Goal: Task Accomplishment & Management: Manage account settings

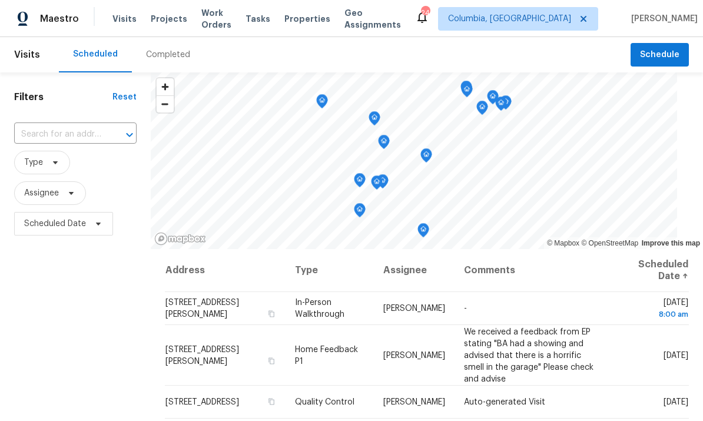
click at [317, 16] on span "Properties" at bounding box center [307, 19] width 46 height 12
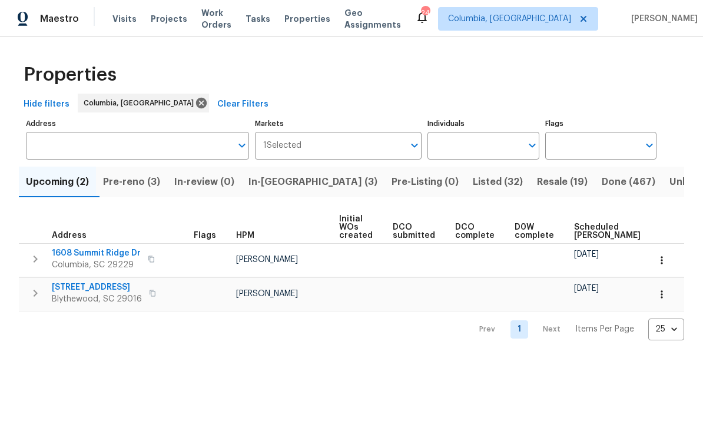
click at [139, 183] on span "Pre-reno (3)" at bounding box center [131, 182] width 57 height 16
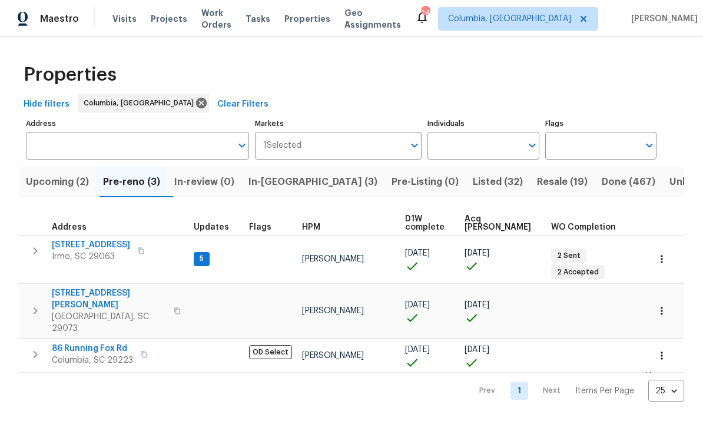
click at [286, 186] on span "In-reno (3)" at bounding box center [313, 182] width 129 height 16
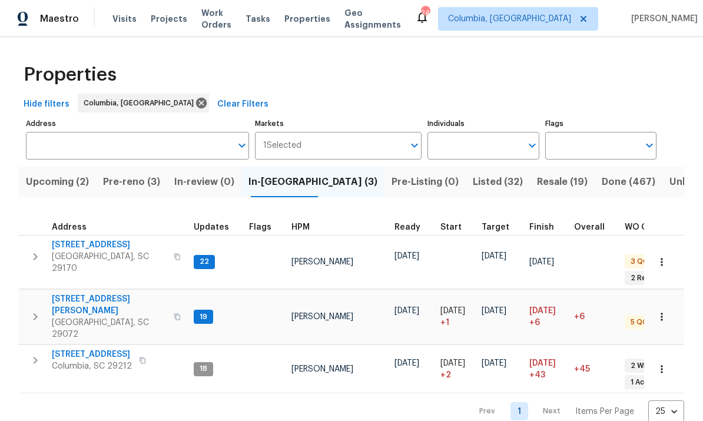
click at [89, 293] on span "104 Lassitter Ct" at bounding box center [109, 305] width 115 height 24
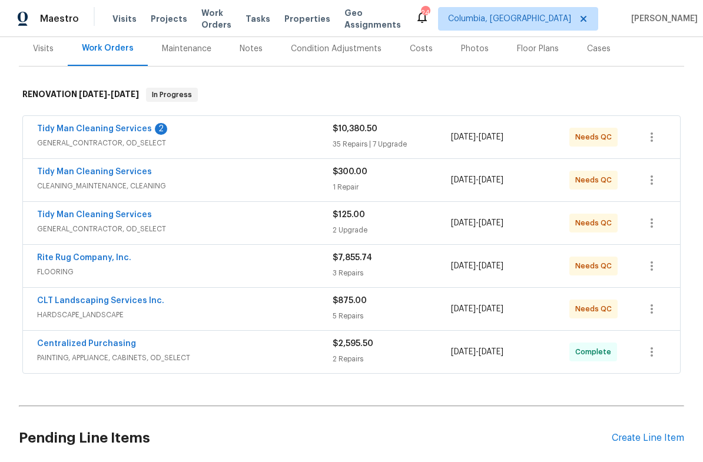
scroll to position [179, 0]
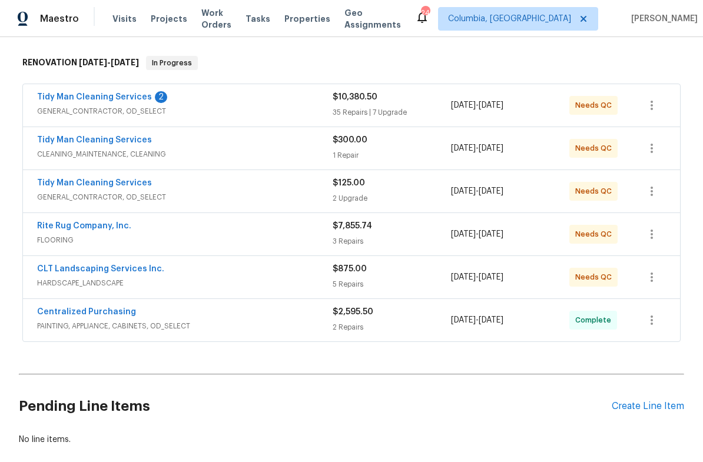
click at [146, 266] on link "CLT Landscaping Services Inc." at bounding box center [100, 269] width 127 height 8
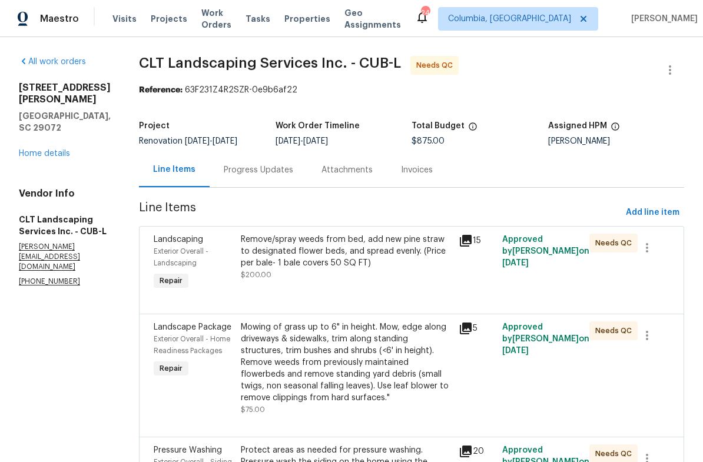
click at [406, 263] on div "Remove/spray weeds from bed, add new pine straw to designated flower beds, and …" at bounding box center [346, 251] width 211 height 35
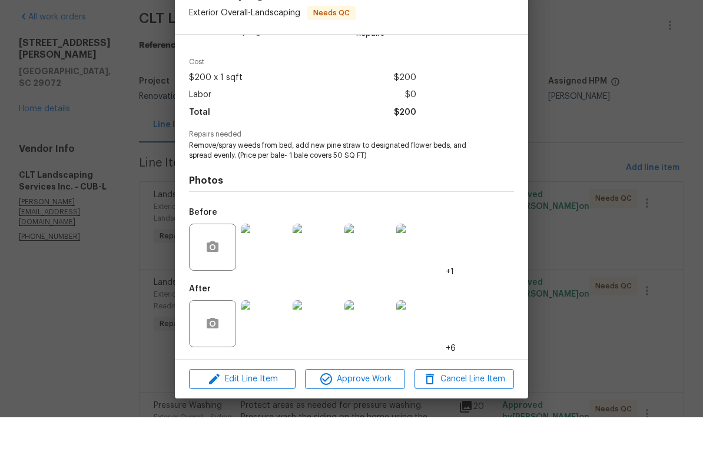
scroll to position [34, 0]
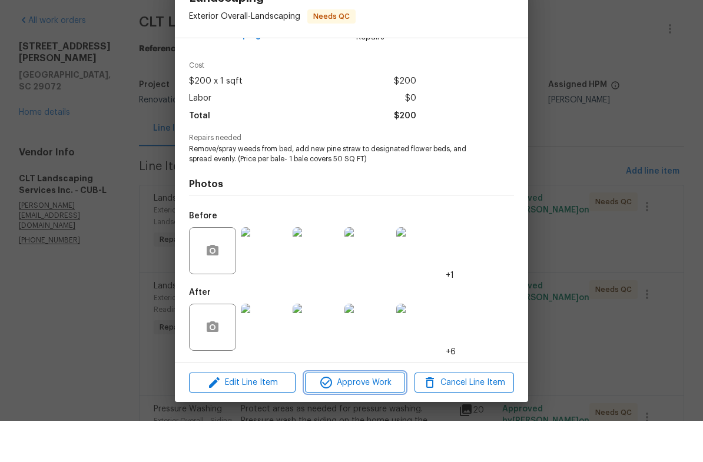
click at [360, 417] on span "Approve Work" at bounding box center [355, 424] width 92 height 15
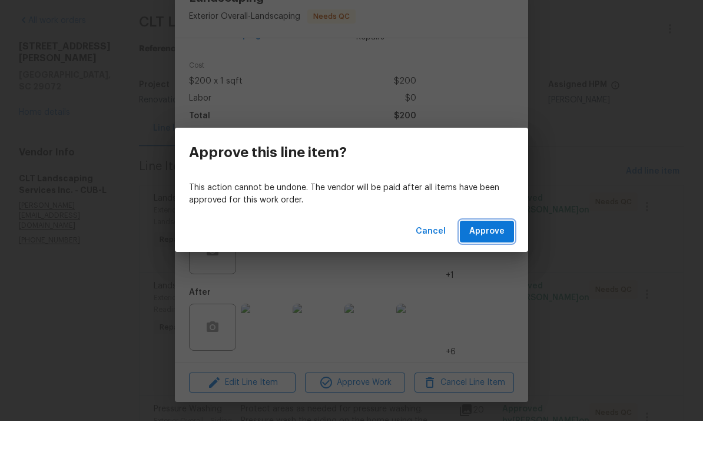
click at [489, 266] on span "Approve" at bounding box center [486, 273] width 35 height 15
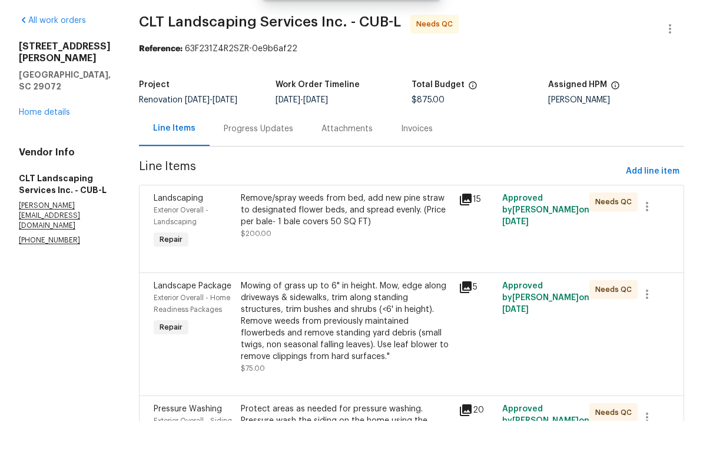
scroll to position [0, 0]
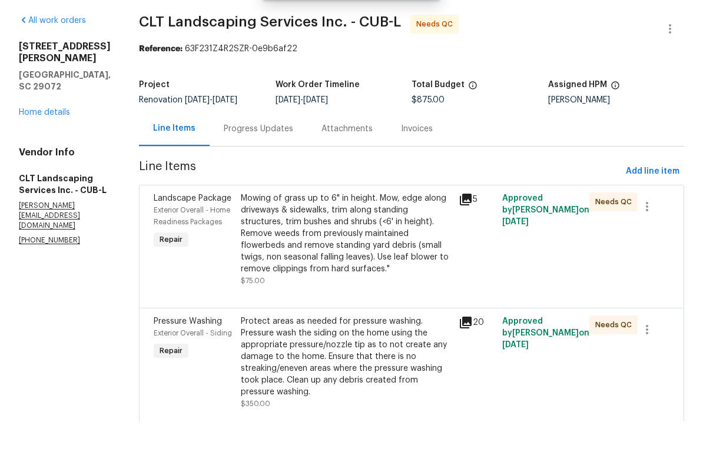
click at [391, 234] on div "Mowing of grass up to 6" in height. Mow, edge along driveways & sidewalks, trim…" at bounding box center [346, 275] width 211 height 82
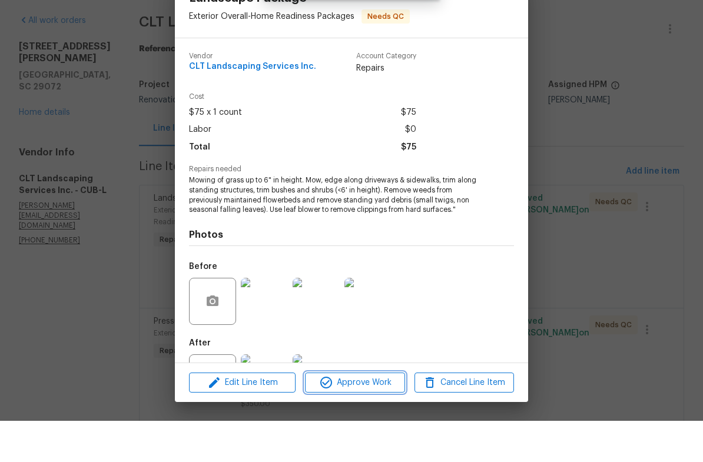
click at [377, 417] on span "Approve Work" at bounding box center [355, 424] width 92 height 15
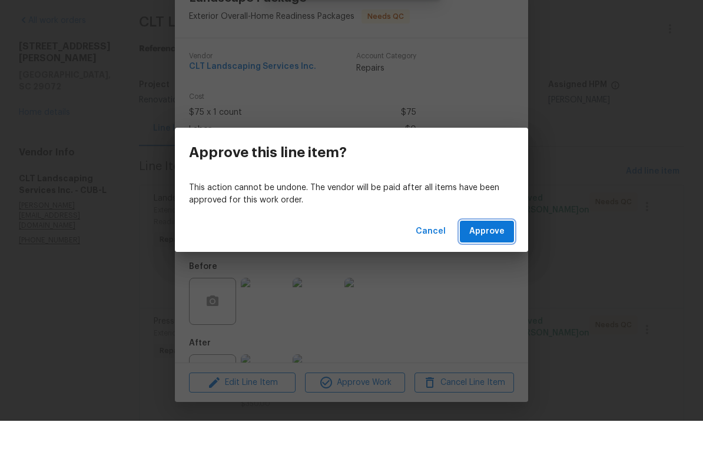
click at [496, 266] on span "Approve" at bounding box center [486, 273] width 35 height 15
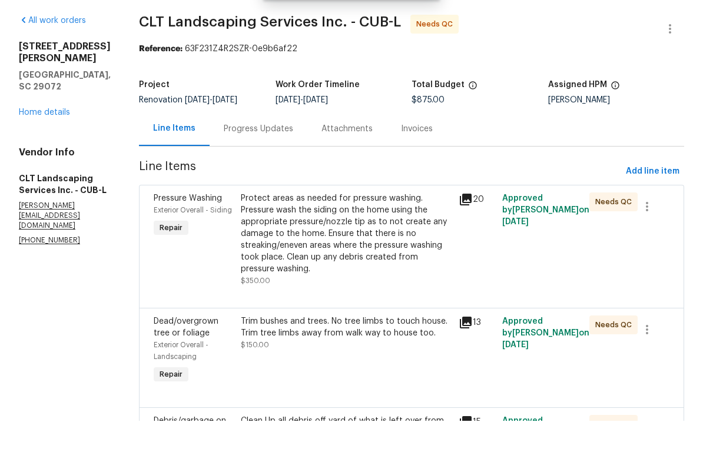
click at [405, 236] on div "Protect areas as needed for pressure washing. Pressure wash the siding on the h…" at bounding box center [346, 275] width 211 height 82
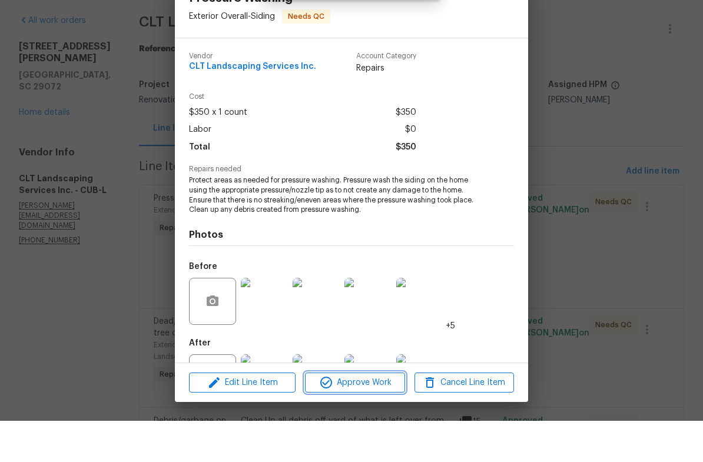
click at [378, 417] on span "Approve Work" at bounding box center [355, 424] width 92 height 15
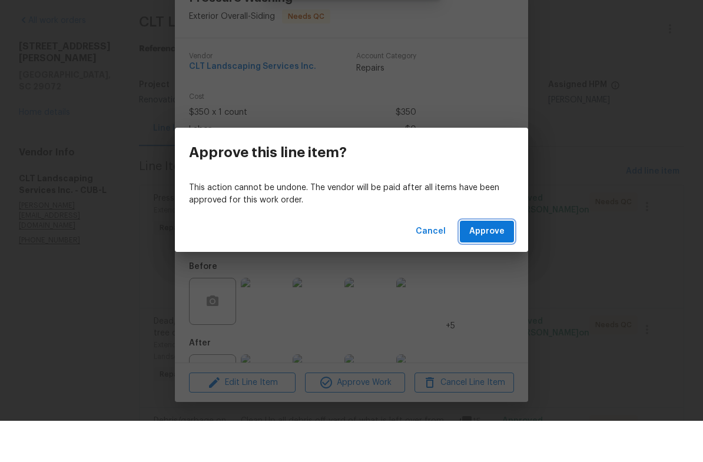
click at [486, 266] on span "Approve" at bounding box center [486, 273] width 35 height 15
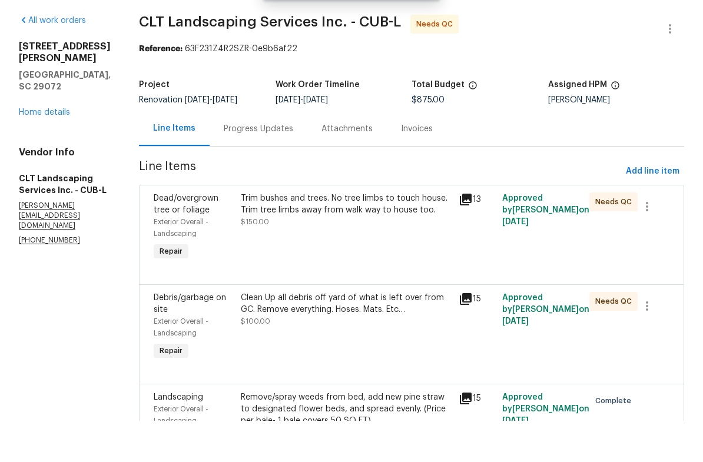
click at [382, 236] on div "Trim bushes and trees. No tree limbs to touch house. Trim tree limbs away from …" at bounding box center [346, 269] width 218 height 78
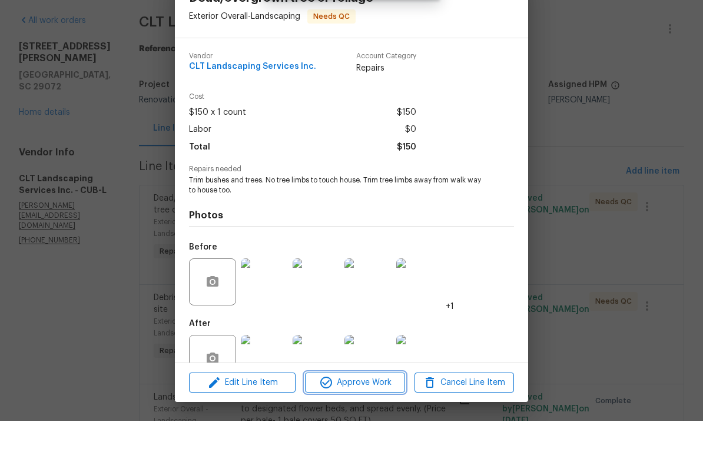
click at [389, 417] on span "Approve Work" at bounding box center [355, 424] width 92 height 15
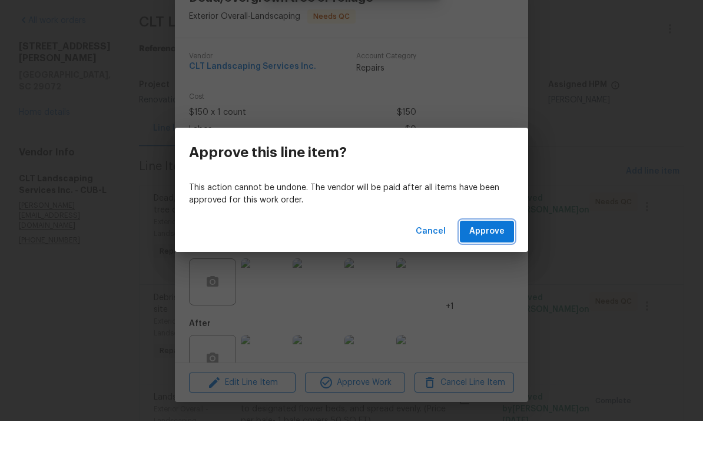
click at [486, 266] on span "Approve" at bounding box center [486, 273] width 35 height 15
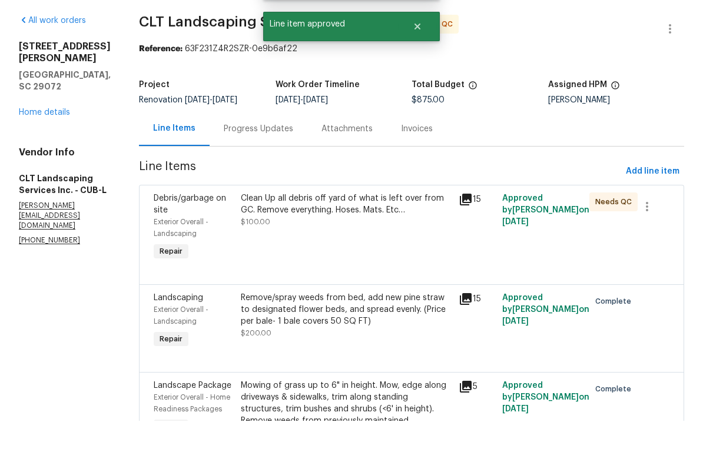
click at [379, 236] on div "Clean Up all debris off yard of what is left over from GC. Remove everything. H…" at bounding box center [346, 269] width 218 height 78
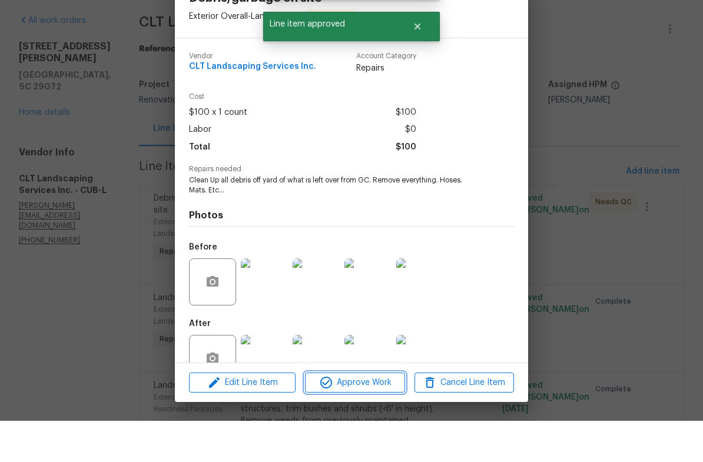
click at [365, 417] on span "Approve Work" at bounding box center [355, 424] width 92 height 15
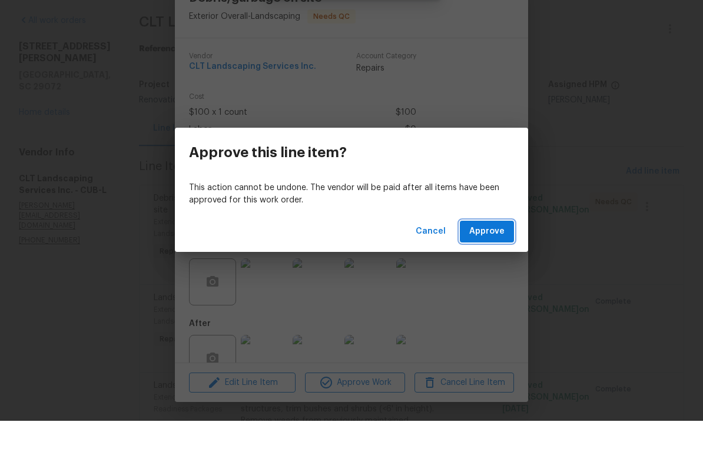
click at [489, 266] on span "Approve" at bounding box center [486, 273] width 35 height 15
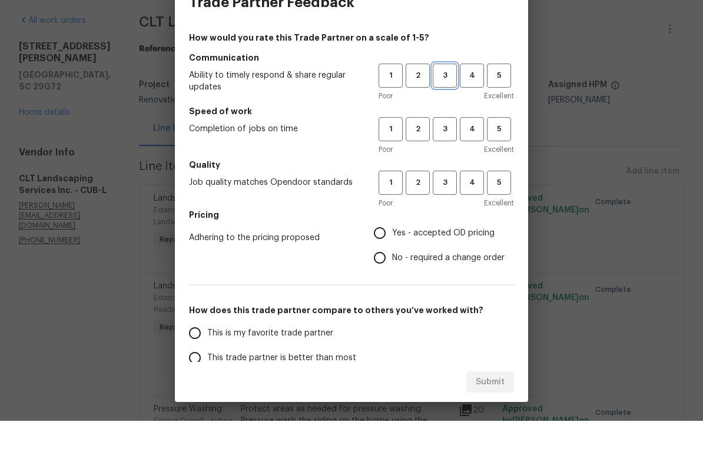
click at [446, 110] on span "3" at bounding box center [445, 117] width 22 height 14
click at [448, 158] on button "3" at bounding box center [445, 170] width 24 height 24
click at [448, 217] on span "3" at bounding box center [445, 224] width 22 height 14
click at [383, 262] on input "Yes - accepted OD pricing" at bounding box center [380, 274] width 25 height 25
radio input "true"
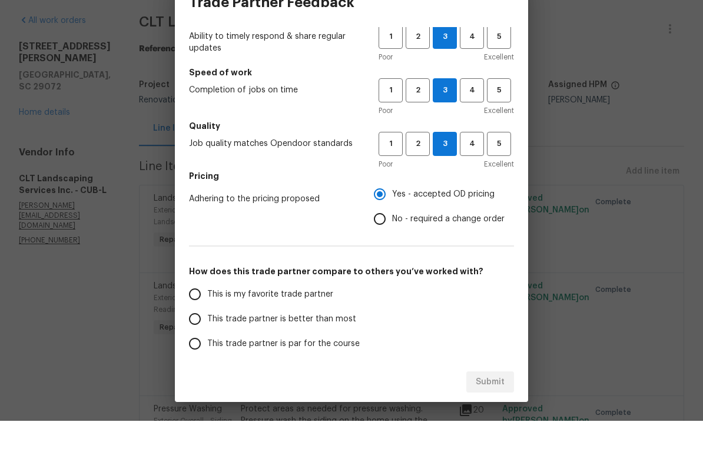
scroll to position [45, 0]
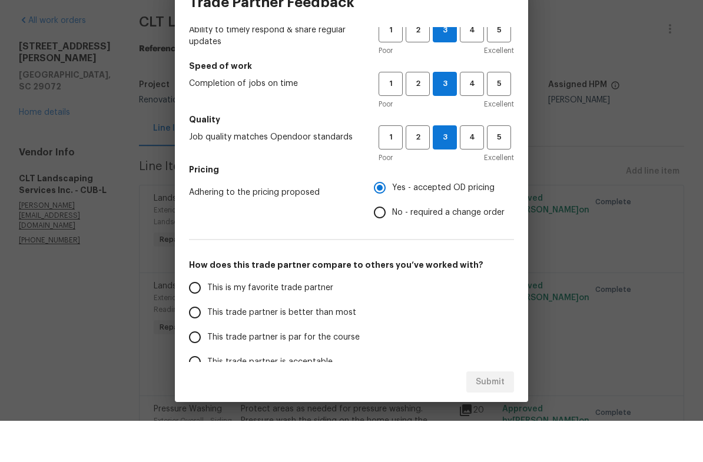
click at [205, 366] on input "This trade partner is par for the course" at bounding box center [195, 378] width 25 height 25
click at [499, 416] on span "Submit" at bounding box center [490, 423] width 29 height 15
radio input "true"
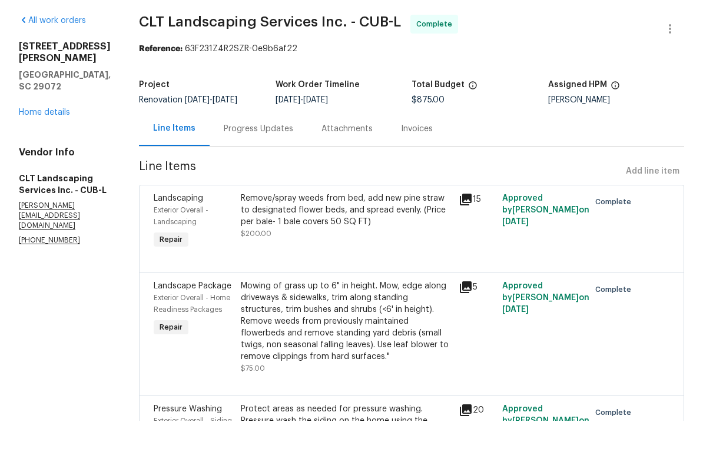
click at [56, 82] on div "104 Lassitter Ct Lexington, SC 29072 Home details" at bounding box center [65, 121] width 92 height 78
click at [39, 150] on link "Home details" at bounding box center [44, 154] width 51 height 8
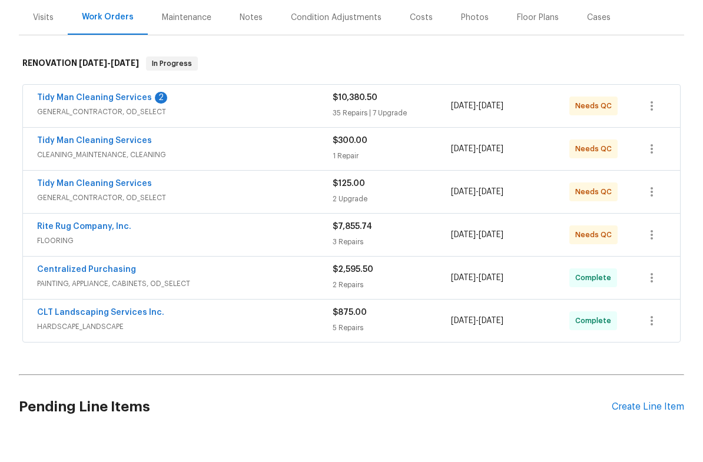
scroll to position [140, 0]
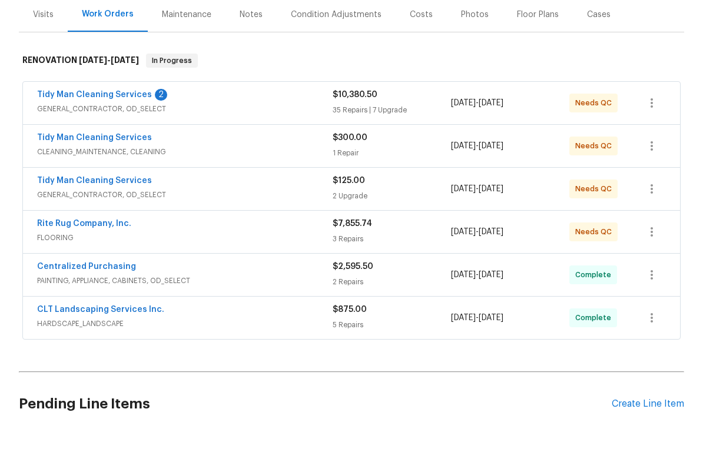
click at [71, 261] on link "Rite Rug Company, Inc." at bounding box center [84, 265] width 94 height 8
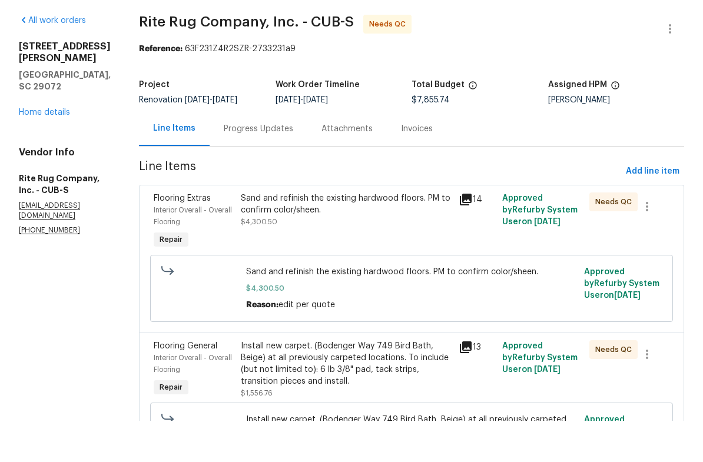
click at [406, 230] on div "Sand and refinish the existing hardwood floors. PM to confirm color/sheen. $4,3…" at bounding box center [346, 263] width 218 height 66
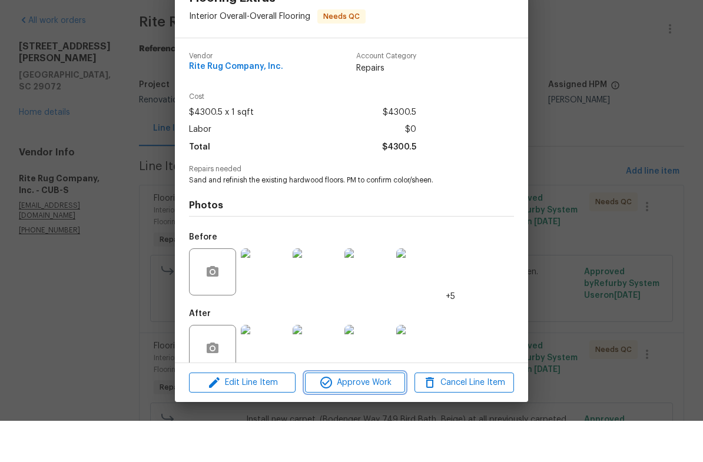
click at [378, 417] on span "Approve Work" at bounding box center [355, 424] width 92 height 15
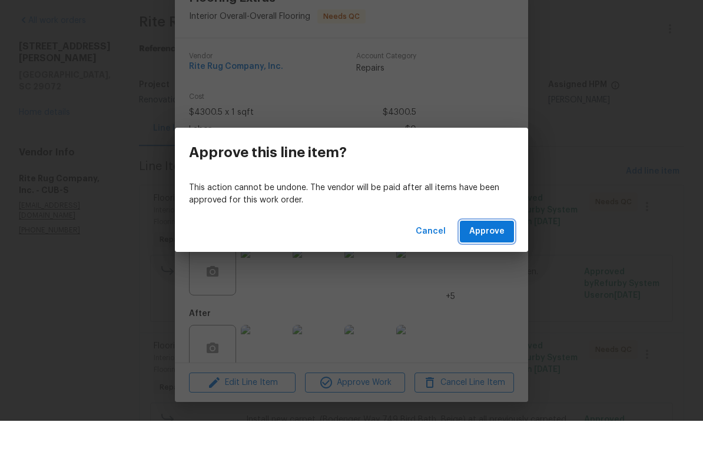
click at [495, 262] on button "Approve" at bounding box center [487, 273] width 54 height 22
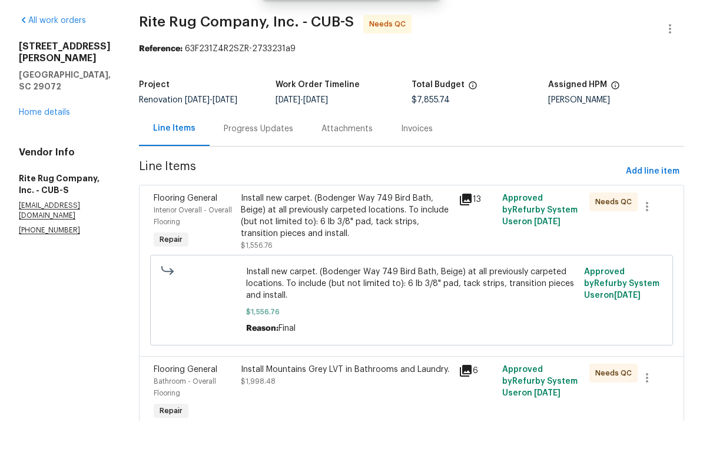
click at [365, 234] on div "Install new carpet. (Bodenger Way 749 Bird Bath, Beige) at all previously carpe…" at bounding box center [346, 257] width 211 height 47
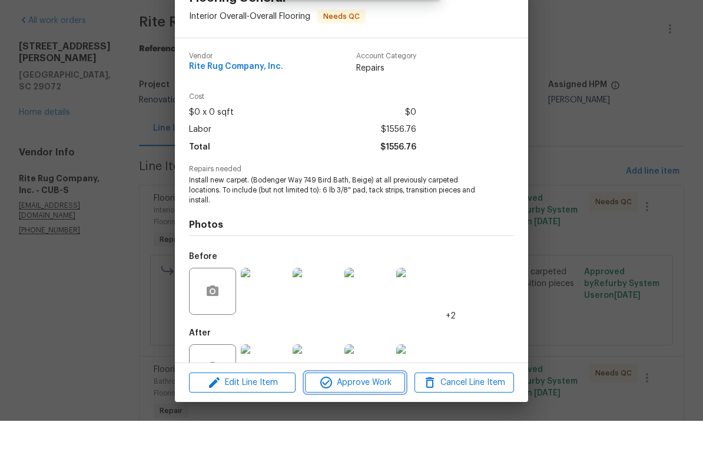
click at [358, 417] on span "Approve Work" at bounding box center [355, 424] width 92 height 15
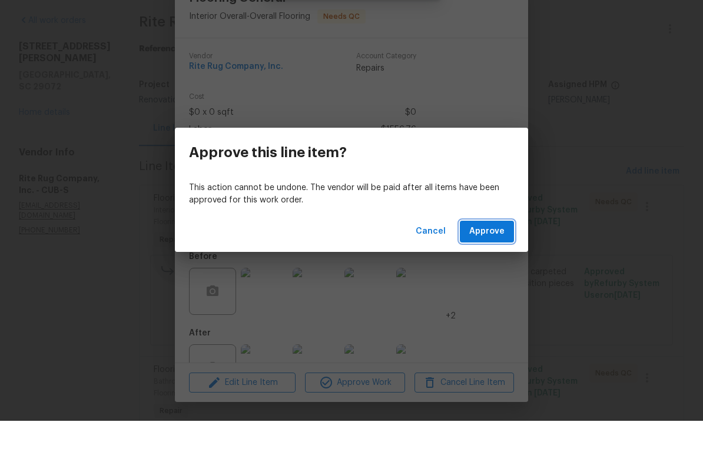
click at [489, 262] on button "Approve" at bounding box center [487, 273] width 54 height 22
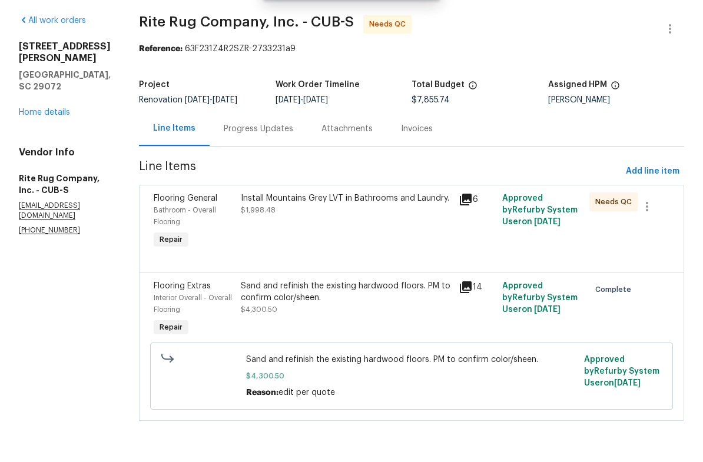
click at [336, 247] on div "Install Mountains Grey LVT in Bathrooms and Laundry. $1,998.48" at bounding box center [346, 263] width 218 height 66
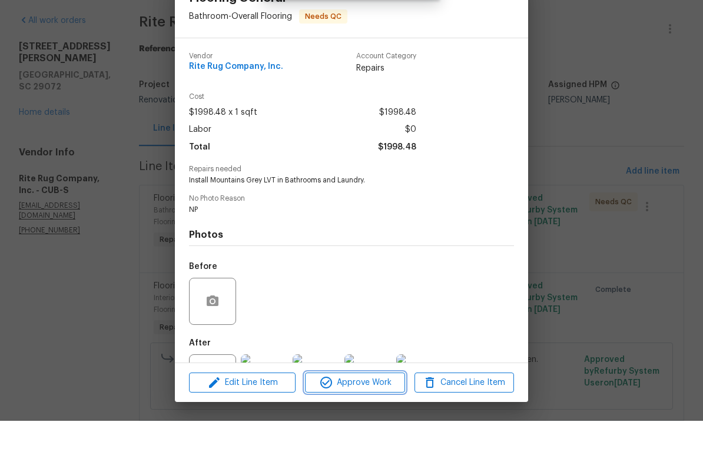
click at [355, 417] on span "Approve Work" at bounding box center [355, 424] width 92 height 15
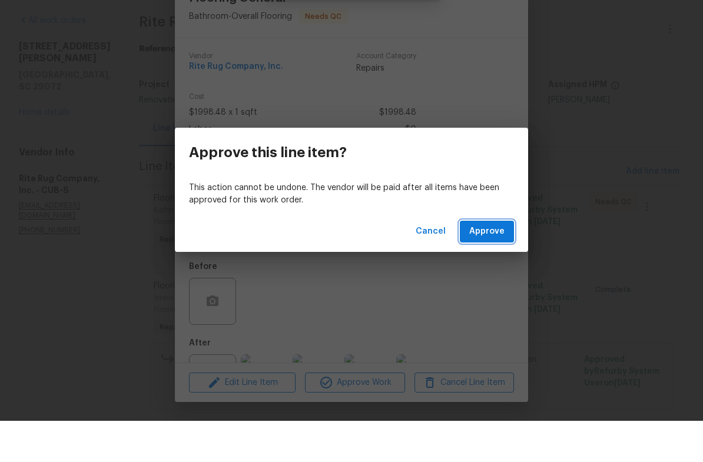
click at [491, 266] on span "Approve" at bounding box center [486, 273] width 35 height 15
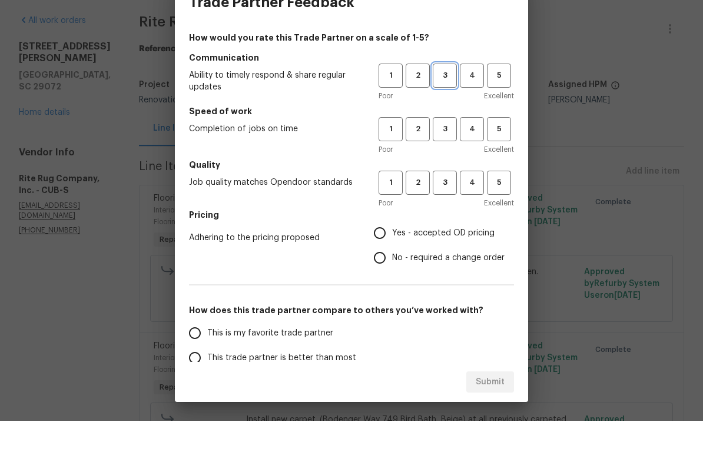
click at [448, 110] on span "3" at bounding box center [445, 117] width 22 height 14
click at [448, 158] on button "3" at bounding box center [445, 170] width 24 height 24
click at [449, 212] on button "3" at bounding box center [445, 224] width 24 height 24
click at [385, 262] on input "Yes - accepted OD pricing" at bounding box center [380, 274] width 25 height 25
radio input "true"
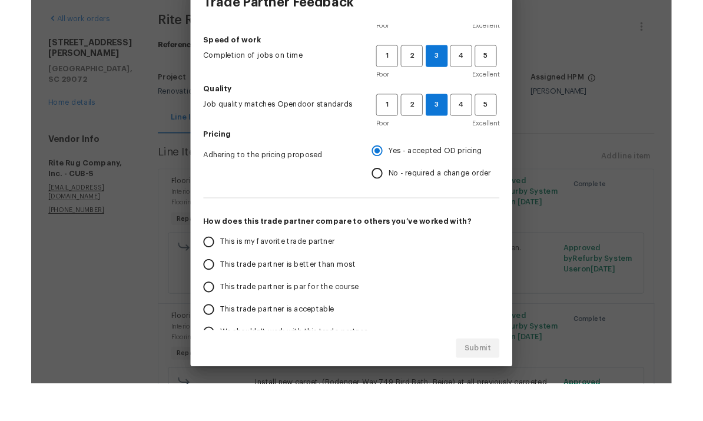
scroll to position [66, 0]
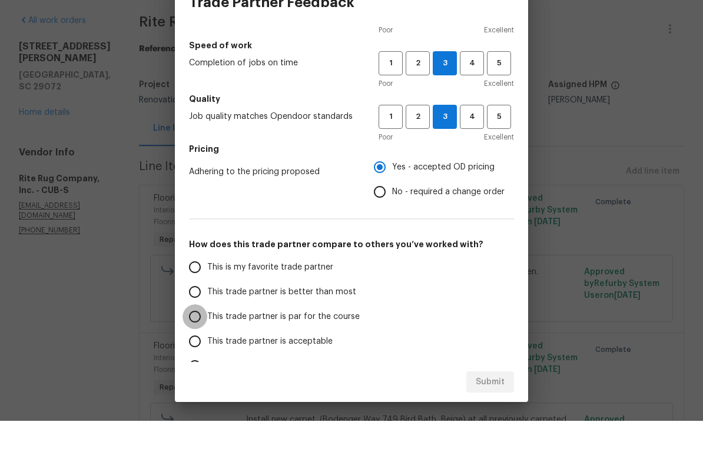
click at [195, 346] on input "This trade partner is par for the course" at bounding box center [195, 358] width 25 height 25
click at [496, 416] on span "Submit" at bounding box center [490, 423] width 29 height 15
radio input "true"
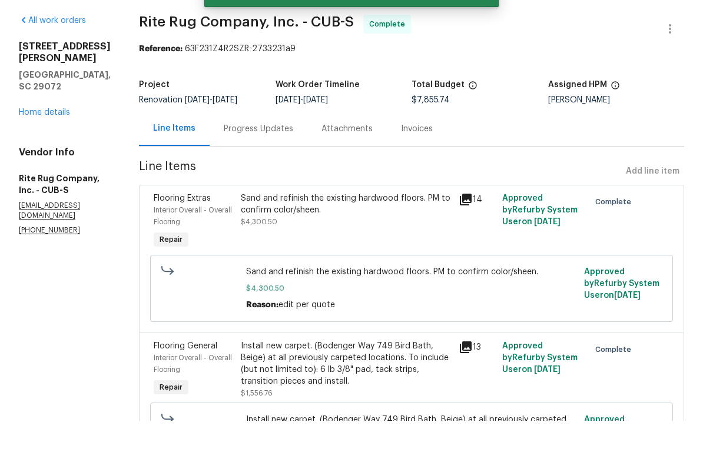
click at [57, 150] on link "Home details" at bounding box center [44, 154] width 51 height 8
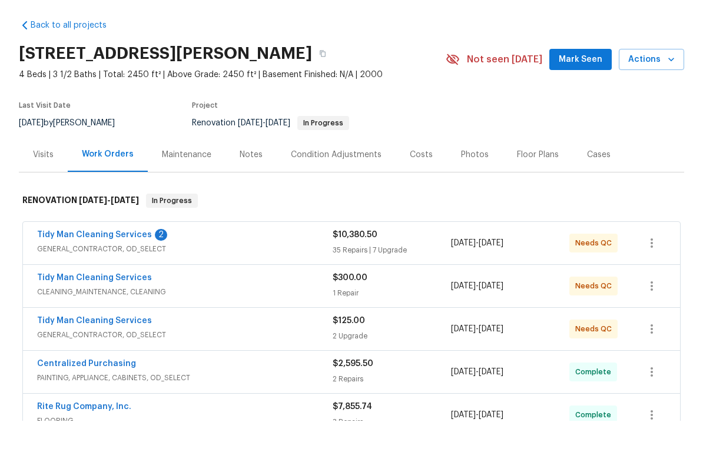
click at [103, 358] on link "Tidy Man Cleaning Services" at bounding box center [94, 362] width 115 height 8
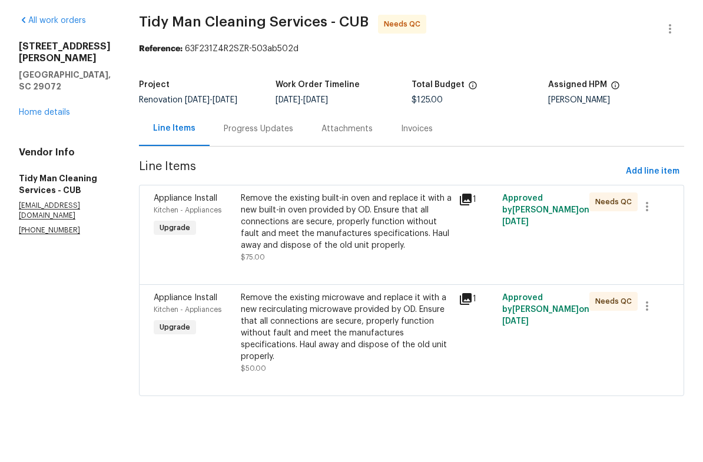
click at [366, 235] on div "Remove the existing built-in oven and replace it with a new built-in oven provi…" at bounding box center [346, 263] width 211 height 59
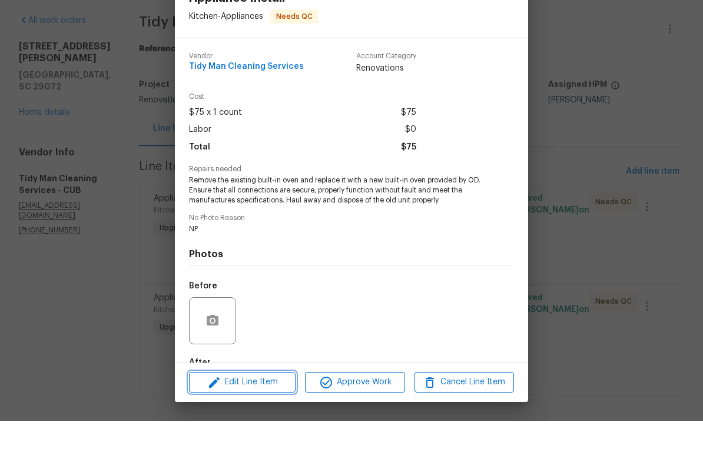
click at [277, 416] on span "Edit Line Item" at bounding box center [243, 423] width 100 height 15
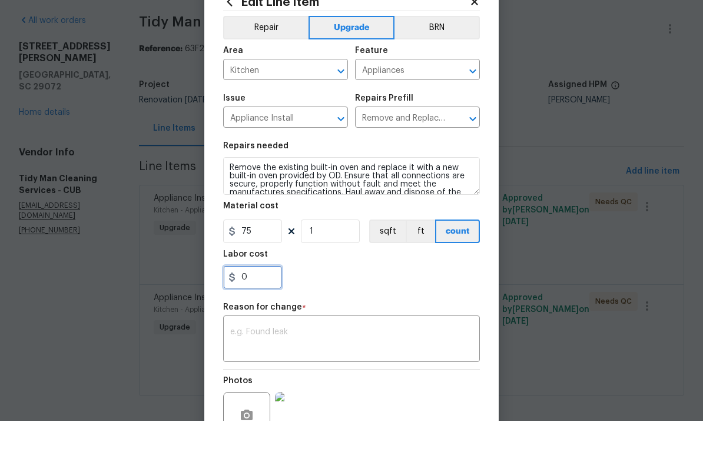
click at [272, 307] on input "0" at bounding box center [252, 319] width 59 height 24
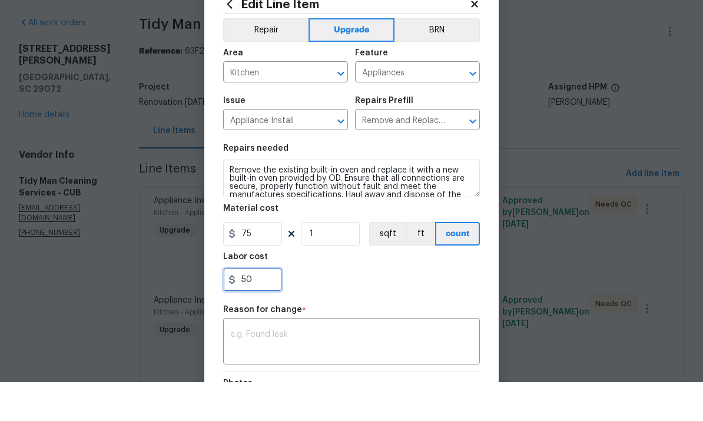
type input "50"
click at [369, 369] on textarea at bounding box center [351, 381] width 243 height 25
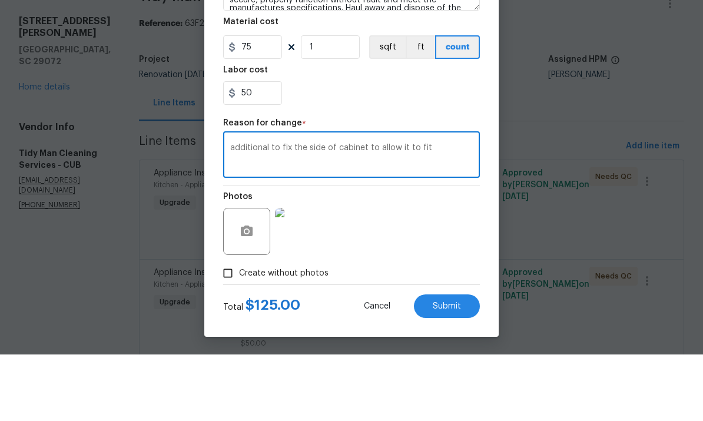
scroll to position [161, 0]
type textarea "additional to fix the side of cabinet to allow it to fit"
click at [450, 361] on button "Submit" at bounding box center [447, 373] width 66 height 24
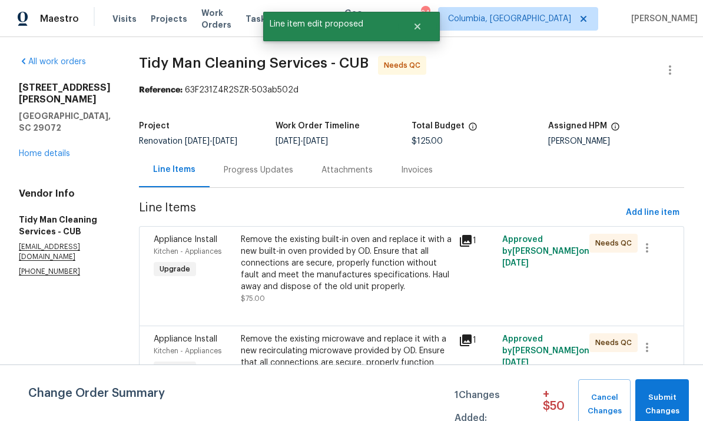
scroll to position [0, 0]
click at [658, 415] on span "Submit Changes" at bounding box center [662, 404] width 42 height 27
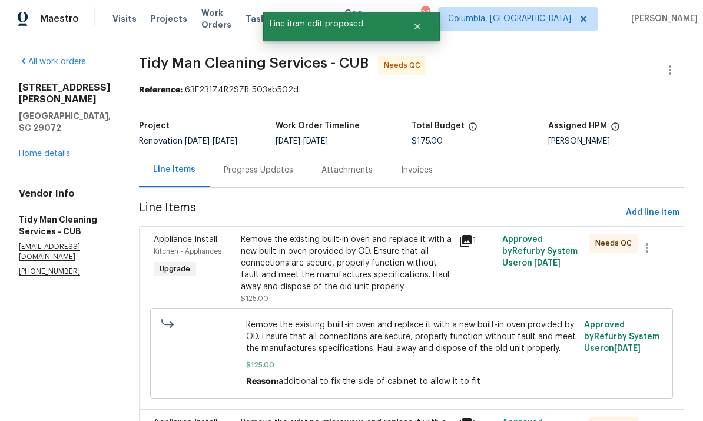
click at [333, 239] on div "Remove the existing built-in oven and replace it with a new built-in oven provi…" at bounding box center [346, 263] width 211 height 59
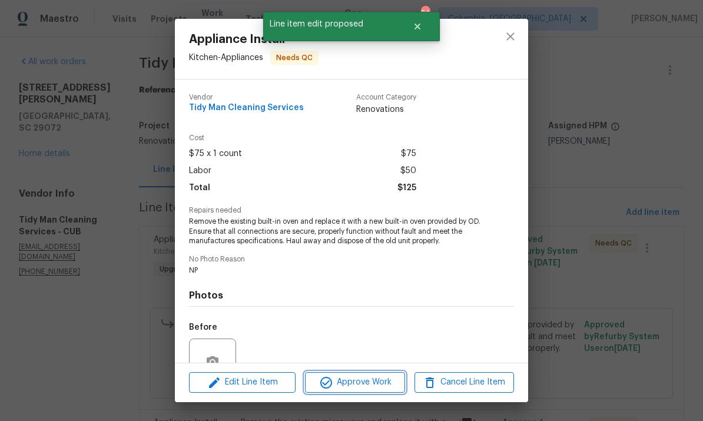
click at [366, 387] on span "Approve Work" at bounding box center [355, 382] width 92 height 15
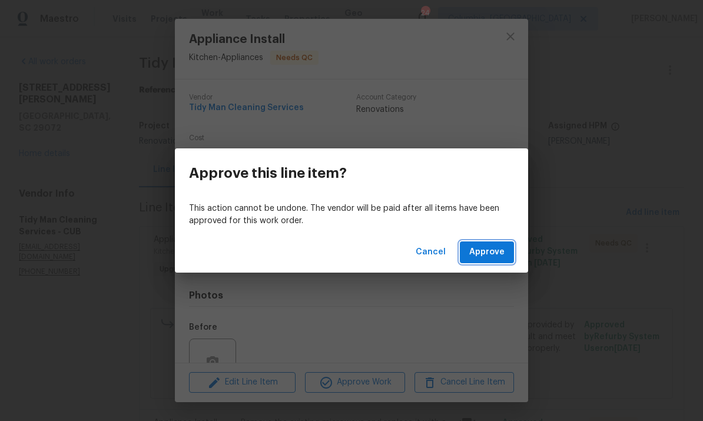
click at [493, 254] on span "Approve" at bounding box center [486, 252] width 35 height 15
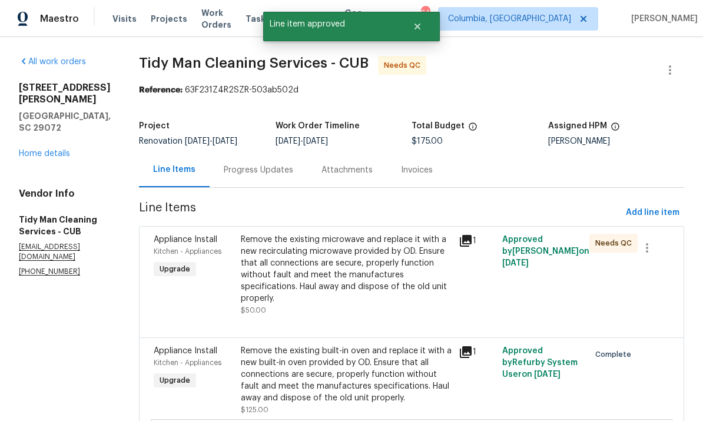
click at [332, 260] on div "Remove the existing microwave and replace it with a new recirculating microwave…" at bounding box center [346, 269] width 211 height 71
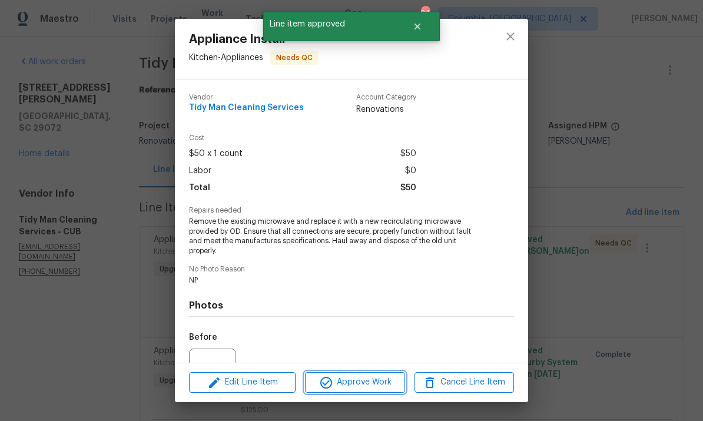
click at [370, 379] on span "Approve Work" at bounding box center [355, 382] width 92 height 15
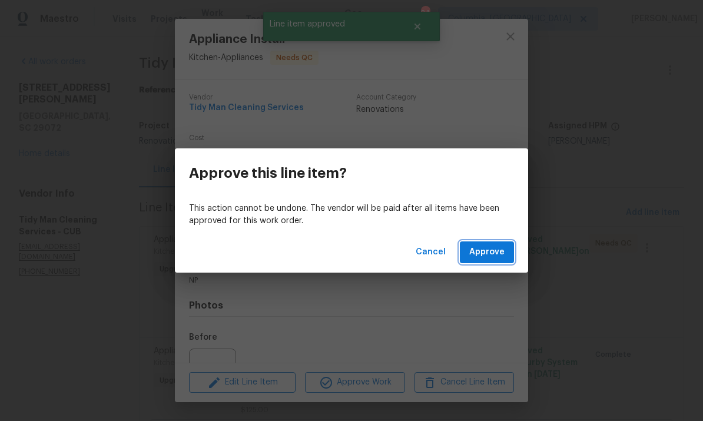
click at [490, 251] on span "Approve" at bounding box center [486, 252] width 35 height 15
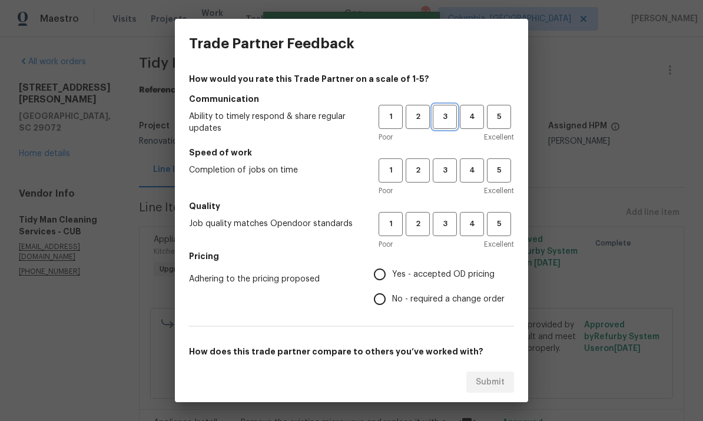
click at [452, 120] on span "3" at bounding box center [445, 117] width 22 height 14
click at [445, 181] on button "3" at bounding box center [445, 170] width 24 height 24
click at [449, 234] on button "3" at bounding box center [445, 224] width 24 height 24
click at [387, 303] on input "No - required a change order" at bounding box center [380, 299] width 25 height 25
radio input "true"
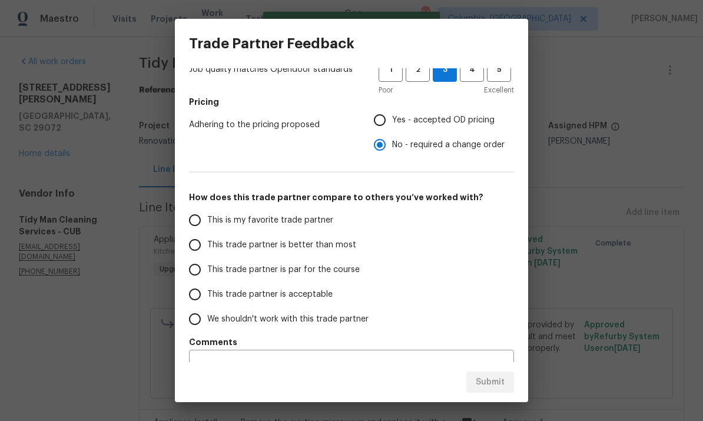
scroll to position [155, 0]
click at [190, 274] on input "This trade partner is par for the course" at bounding box center [195, 268] width 25 height 25
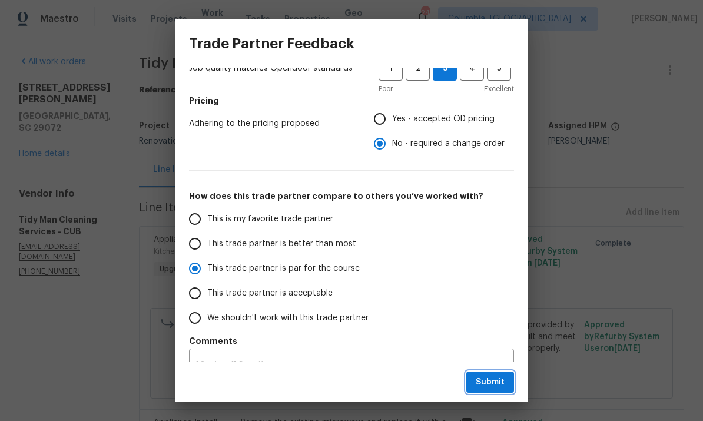
click at [487, 379] on span "Submit" at bounding box center [490, 382] width 29 height 15
radio input "true"
radio input "false"
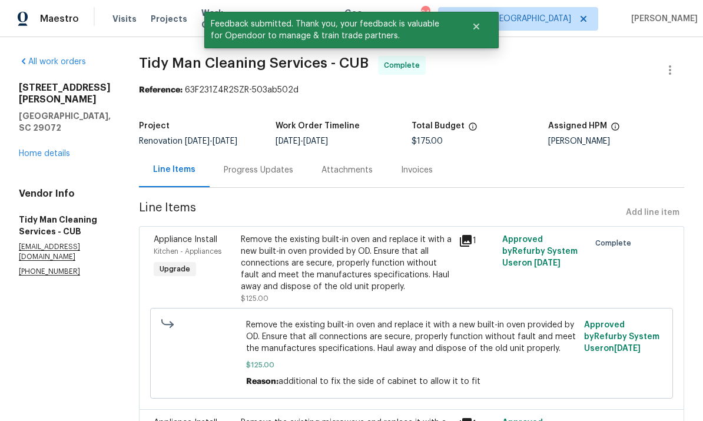
click at [41, 150] on link "Home details" at bounding box center [44, 154] width 51 height 8
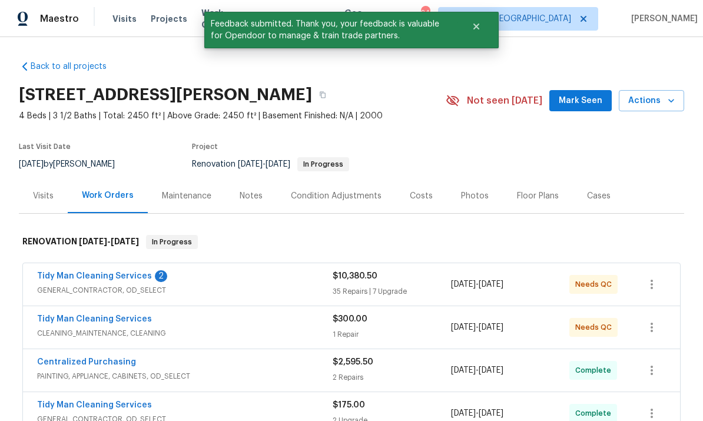
click at [129, 320] on link "Tidy Man Cleaning Services" at bounding box center [94, 319] width 115 height 8
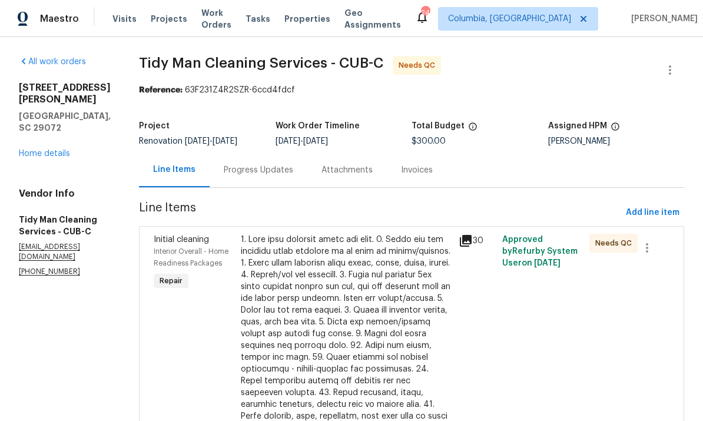
click at [304, 283] on div at bounding box center [346, 393] width 211 height 318
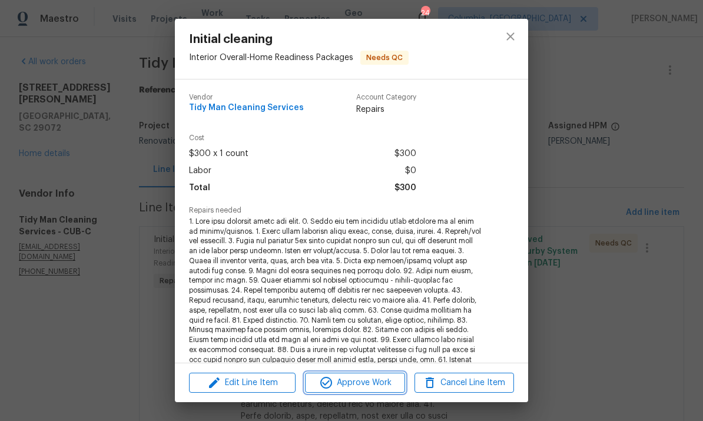
click at [353, 387] on span "Approve Work" at bounding box center [355, 383] width 92 height 15
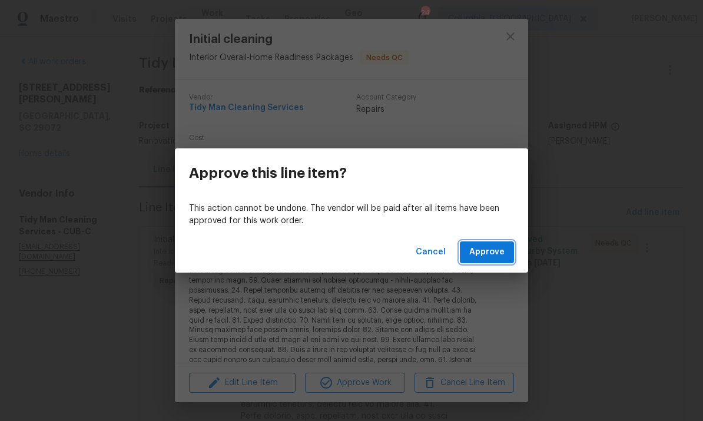
click at [484, 255] on span "Approve" at bounding box center [486, 252] width 35 height 15
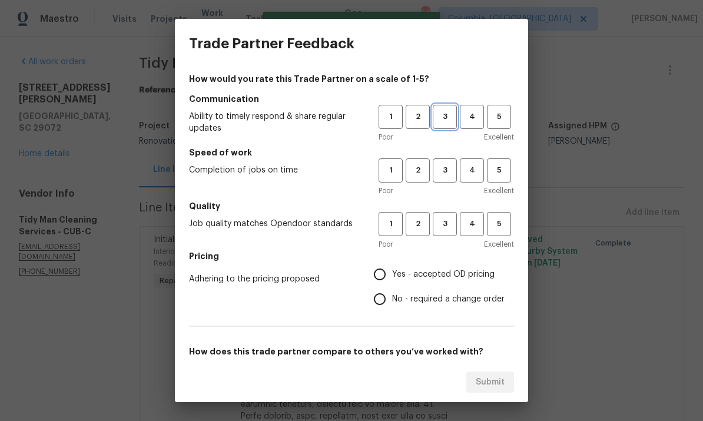
click at [441, 124] on button "3" at bounding box center [445, 117] width 24 height 24
click at [445, 233] on button "3" at bounding box center [445, 224] width 24 height 24
click at [450, 174] on span "3" at bounding box center [445, 171] width 22 height 14
click at [387, 277] on input "Yes - accepted OD pricing" at bounding box center [380, 274] width 25 height 25
radio input "true"
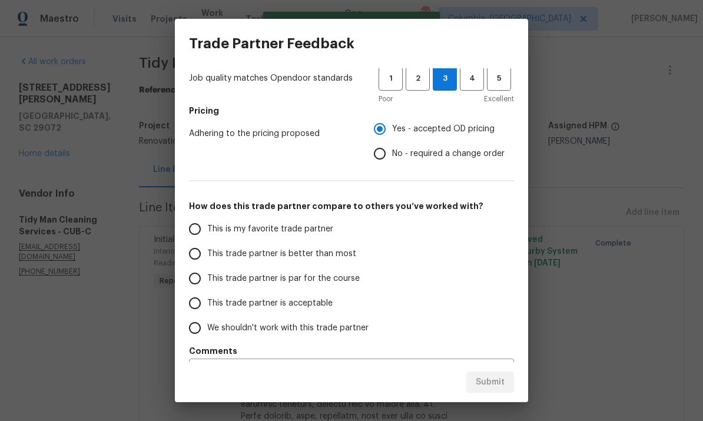
scroll to position [144, 0]
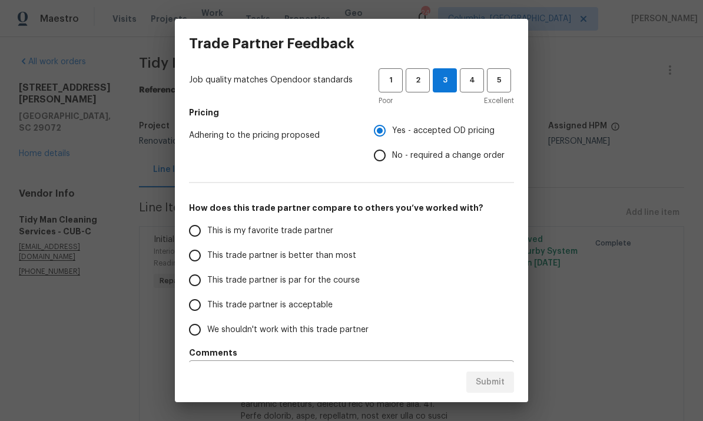
click at [201, 282] on input "This trade partner is par for the course" at bounding box center [195, 280] width 25 height 25
click at [489, 379] on span "Submit" at bounding box center [490, 382] width 29 height 15
radio input "true"
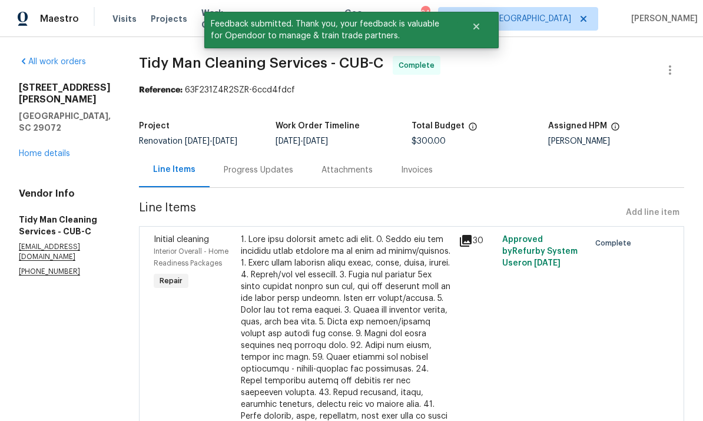
click at [45, 150] on link "Home details" at bounding box center [44, 154] width 51 height 8
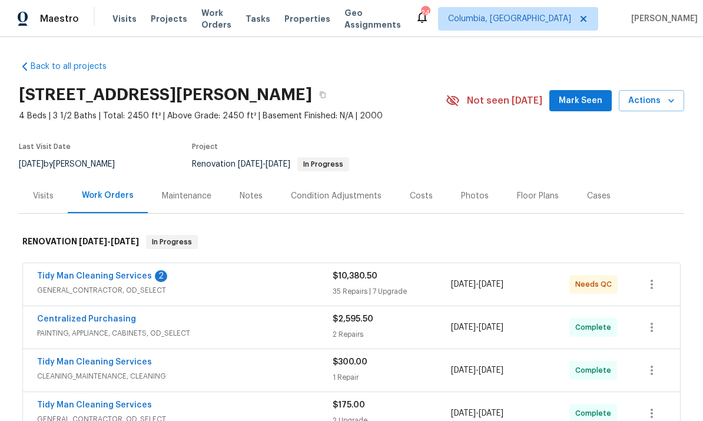
click at [68, 273] on link "Tidy Man Cleaning Services" at bounding box center [94, 276] width 115 height 8
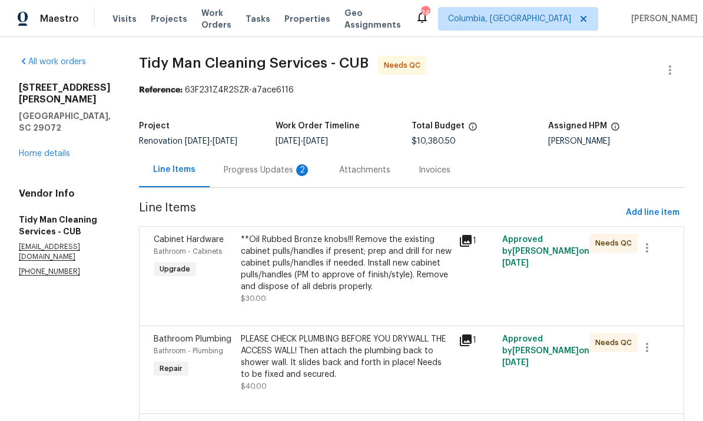
click at [244, 178] on div "Progress Updates 2" at bounding box center [267, 170] width 115 height 35
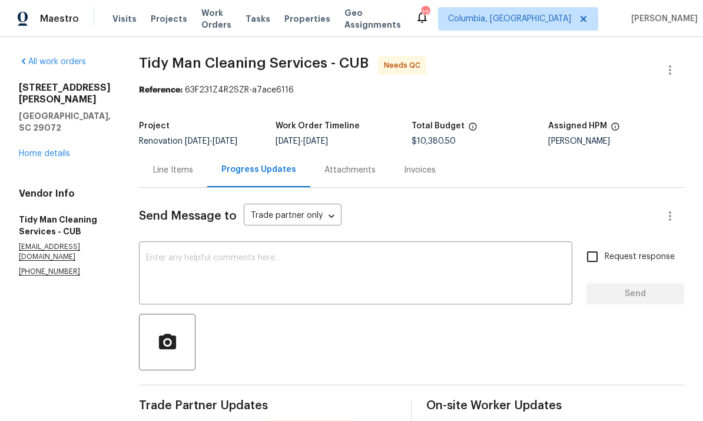
click at [163, 167] on div "Line Items" at bounding box center [173, 170] width 40 height 12
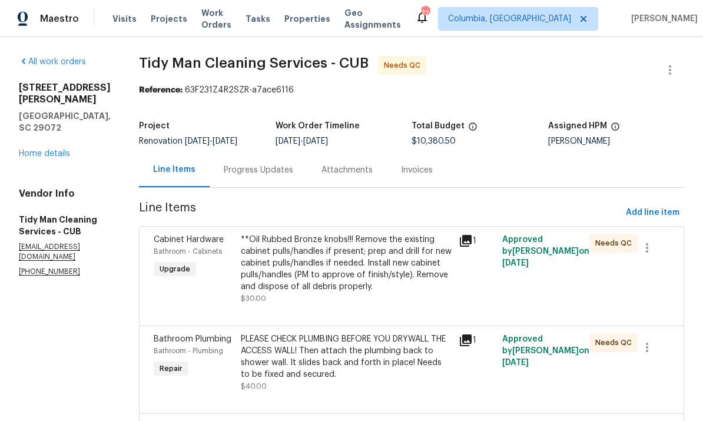
click at [54, 150] on link "Home details" at bounding box center [44, 154] width 51 height 8
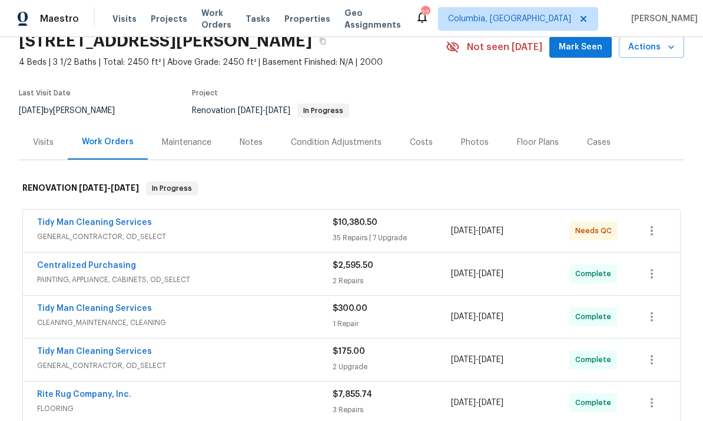
scroll to position [48, 0]
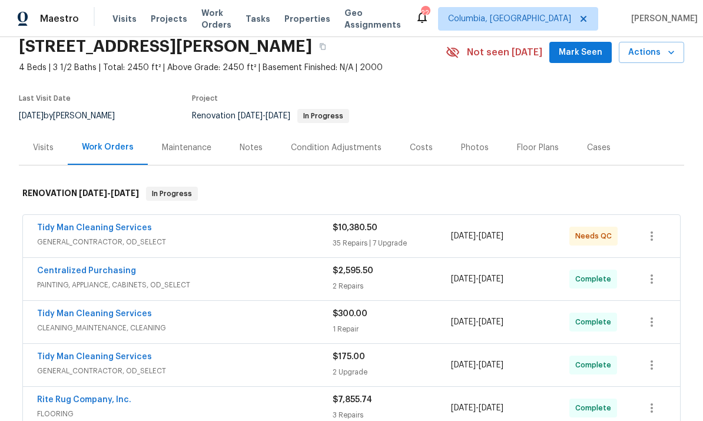
click at [123, 227] on link "Tidy Man Cleaning Services" at bounding box center [94, 228] width 115 height 8
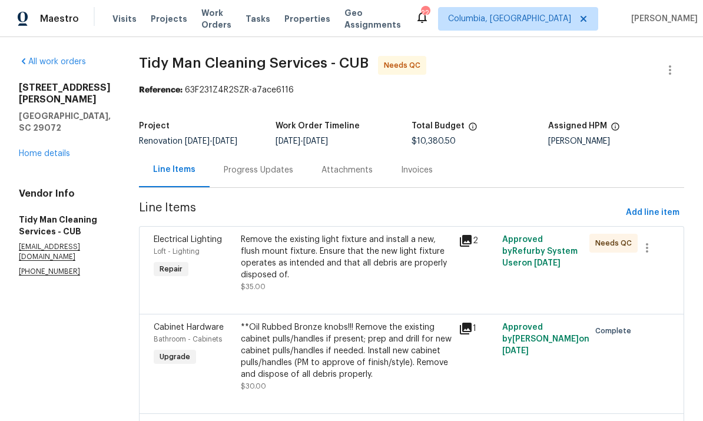
click at [364, 273] on div "Remove the existing light fixture and install a new, flush mount fixture. Ensur…" at bounding box center [346, 263] width 211 height 59
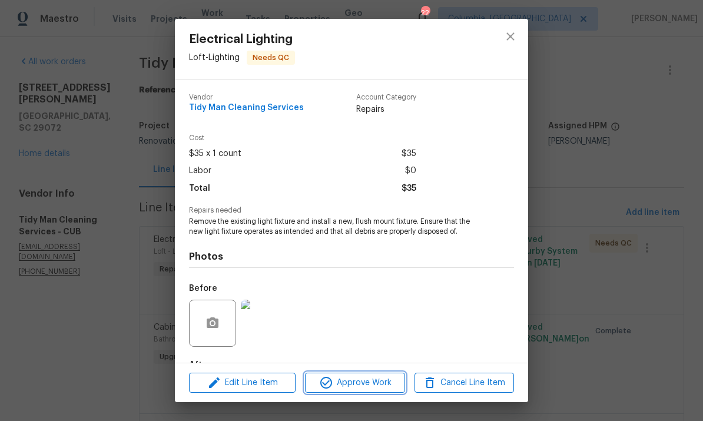
click at [366, 378] on span "Approve Work" at bounding box center [355, 383] width 92 height 15
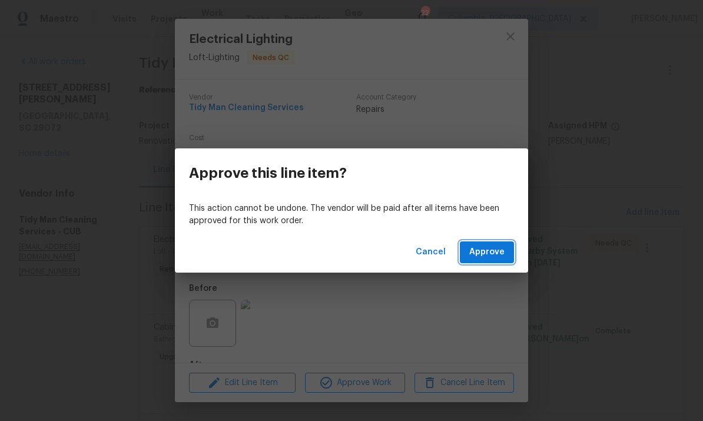
click at [495, 250] on span "Approve" at bounding box center [486, 252] width 35 height 15
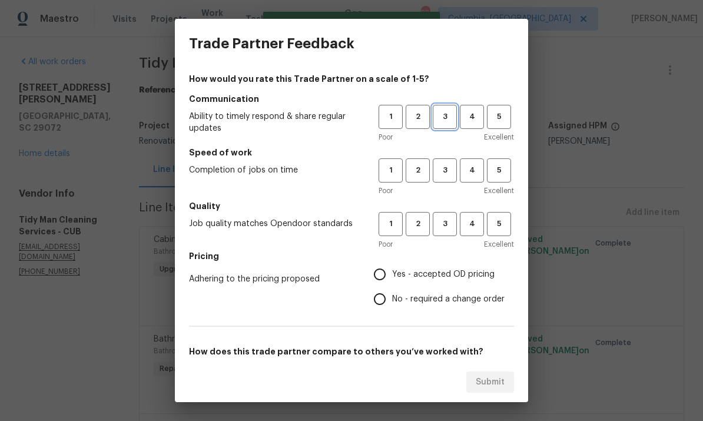
click at [455, 122] on span "3" at bounding box center [445, 117] width 22 height 14
click at [450, 168] on span "3" at bounding box center [445, 171] width 22 height 14
click at [452, 226] on span "3" at bounding box center [445, 224] width 22 height 14
click at [386, 279] on input "Yes - accepted OD pricing" at bounding box center [380, 274] width 25 height 25
radio input "true"
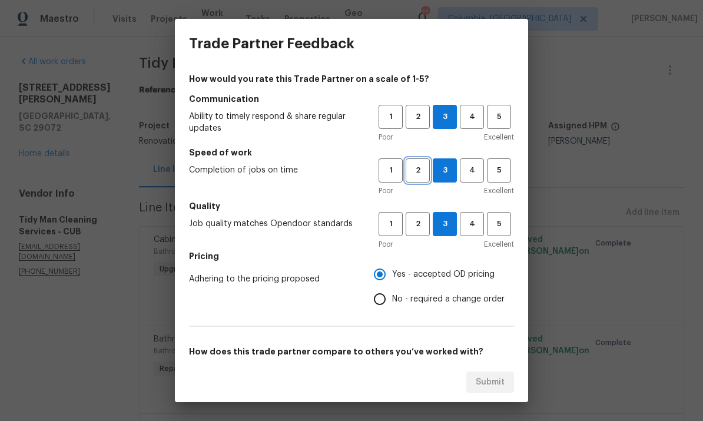
click at [414, 173] on span "2" at bounding box center [418, 171] width 22 height 14
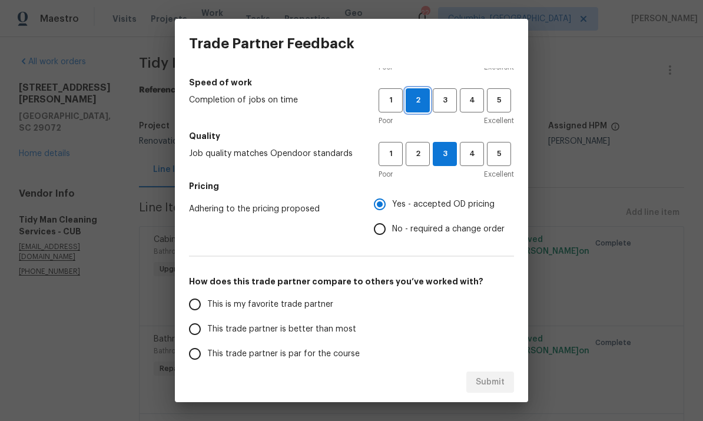
scroll to position [71, 0]
click at [389, 234] on input "No - required a change order" at bounding box center [380, 228] width 25 height 25
radio input "true"
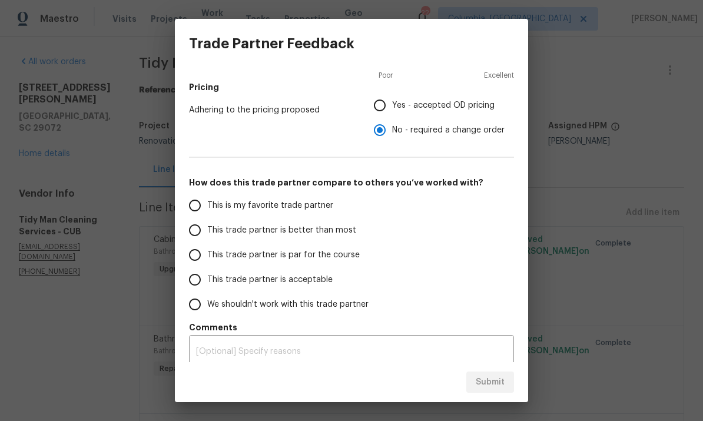
scroll to position [170, 0]
click at [201, 257] on input "This trade partner is par for the course" at bounding box center [195, 253] width 25 height 25
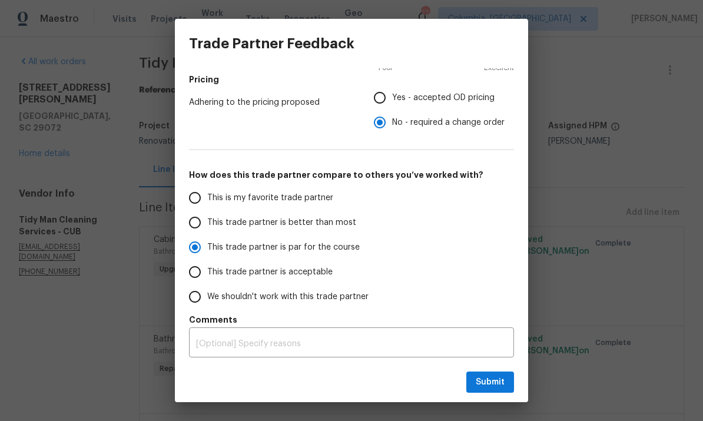
scroll to position [177, 0]
click at [493, 385] on span "Submit" at bounding box center [490, 382] width 29 height 15
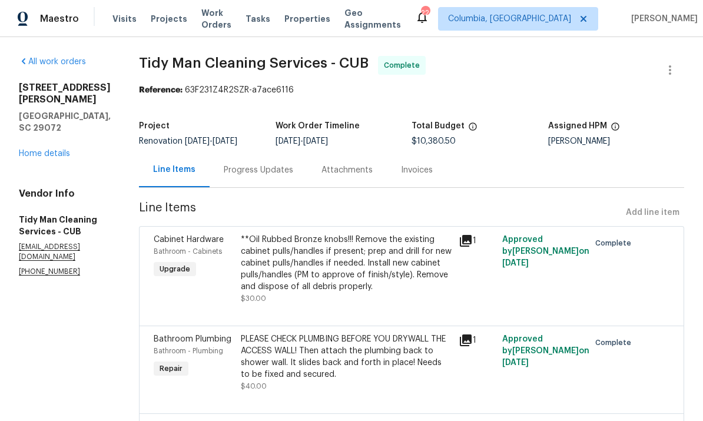
radio input "true"
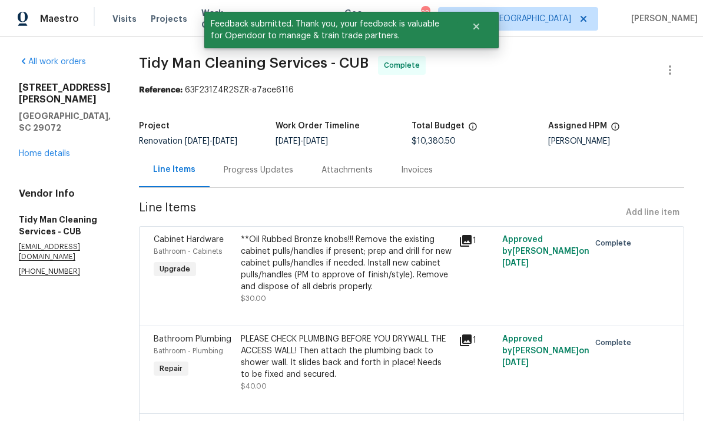
click at [49, 150] on link "Home details" at bounding box center [44, 154] width 51 height 8
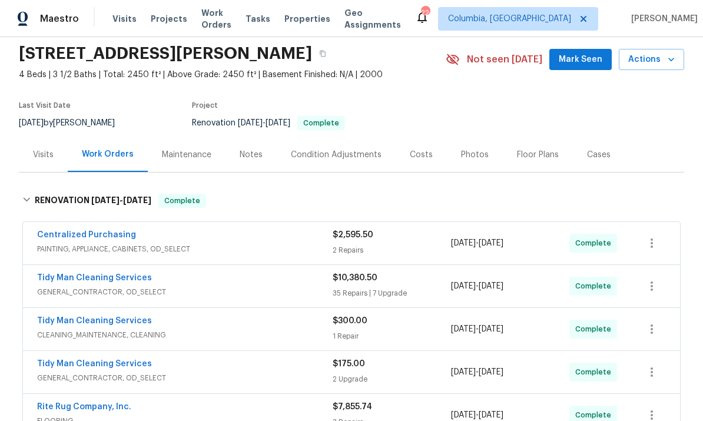
scroll to position [40, 0]
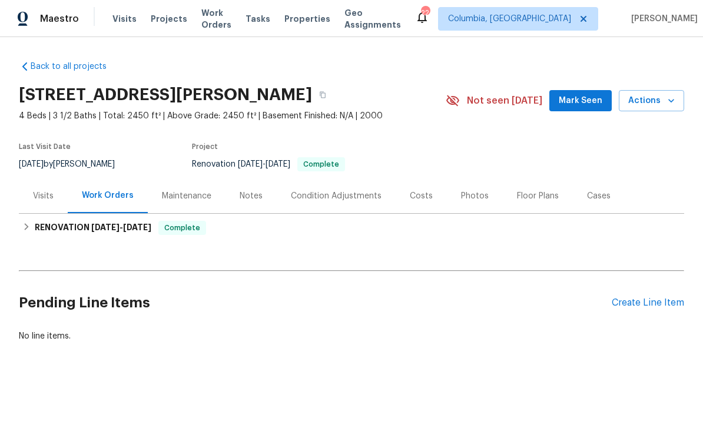
click at [477, 193] on div "Photos" at bounding box center [475, 196] width 28 height 12
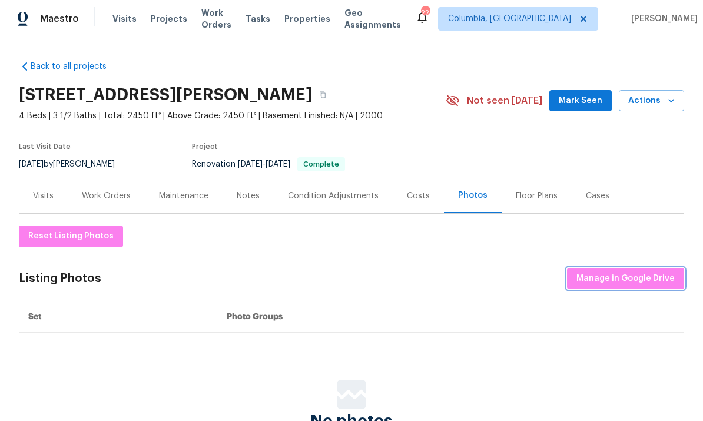
click at [624, 284] on span "Manage in Google Drive" at bounding box center [626, 279] width 98 height 15
